Goal: Information Seeking & Learning: Learn about a topic

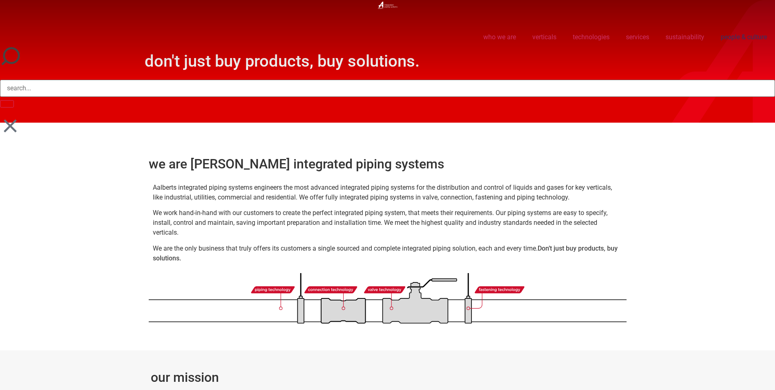
click at [728, 36] on link "people & culture" at bounding box center [743, 37] width 62 height 19
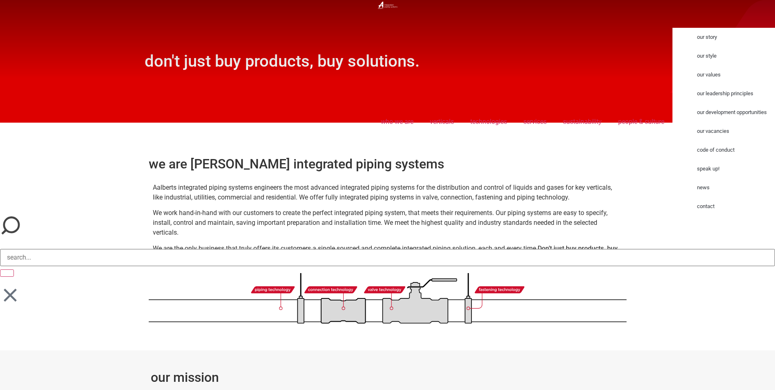
click at [715, 150] on link "code of conduct" at bounding box center [732, 149] width 86 height 19
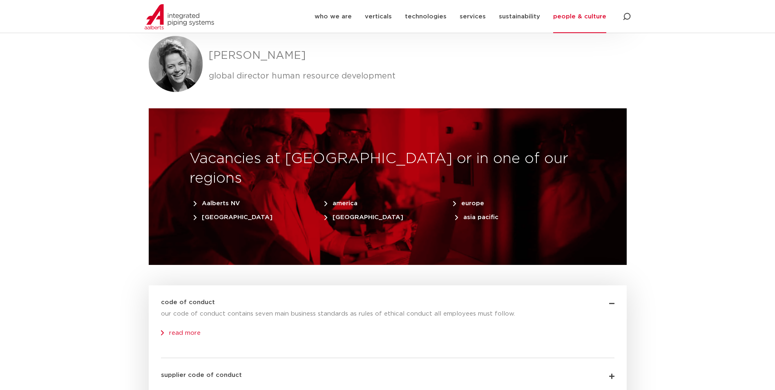
scroll to position [2450, 0]
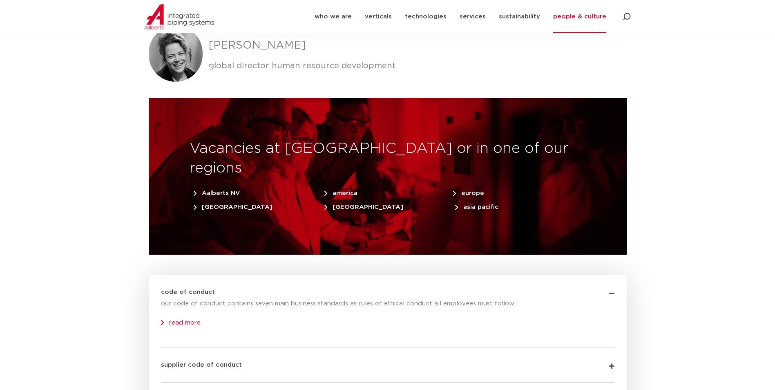
click at [194, 319] on link "read more" at bounding box center [181, 322] width 40 height 6
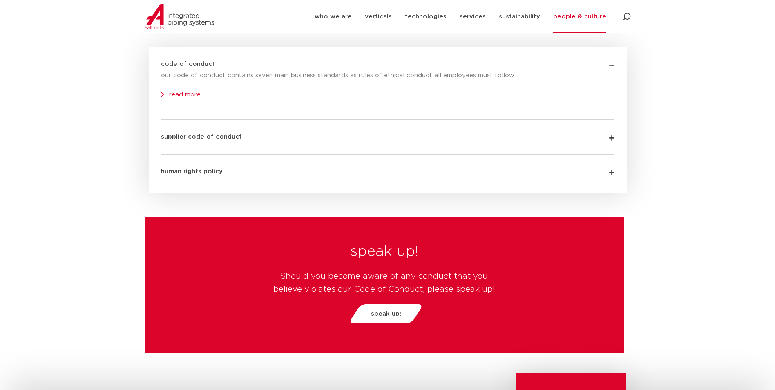
scroll to position [2573, 0]
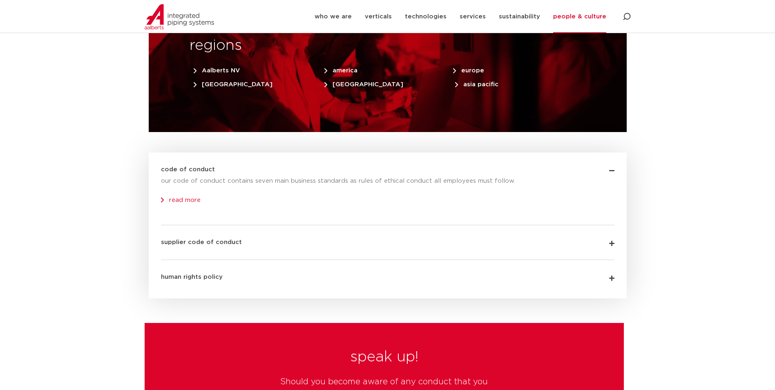
click at [235, 239] on link "supplier code of conduct" at bounding box center [201, 242] width 81 height 6
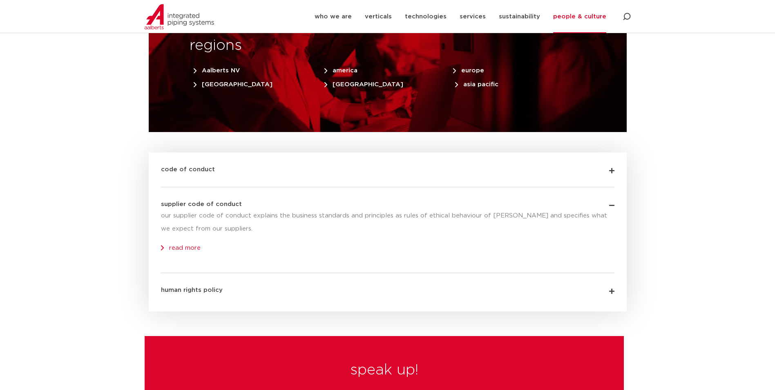
click at [227, 273] on div "human rights policy" at bounding box center [387, 284] width 453 height 22
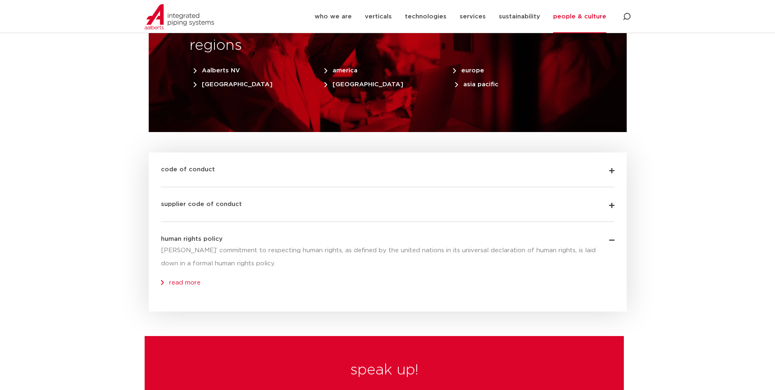
click at [215, 152] on div "code of conduct" at bounding box center [387, 163] width 453 height 22
